Goal: Task Accomplishment & Management: Use online tool/utility

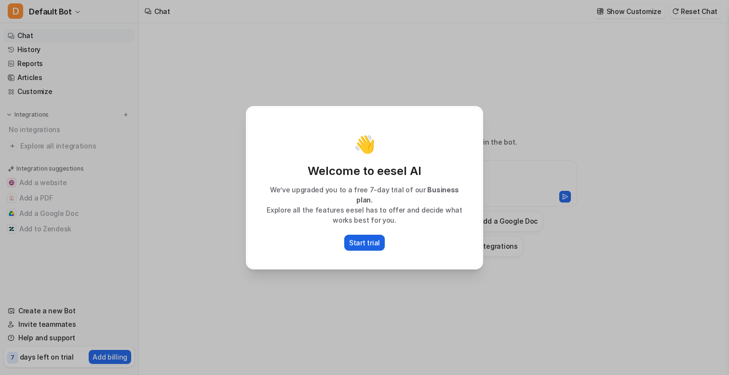
click at [369, 241] on p "Start trial" at bounding box center [364, 243] width 31 height 10
